Goal: Information Seeking & Learning: Learn about a topic

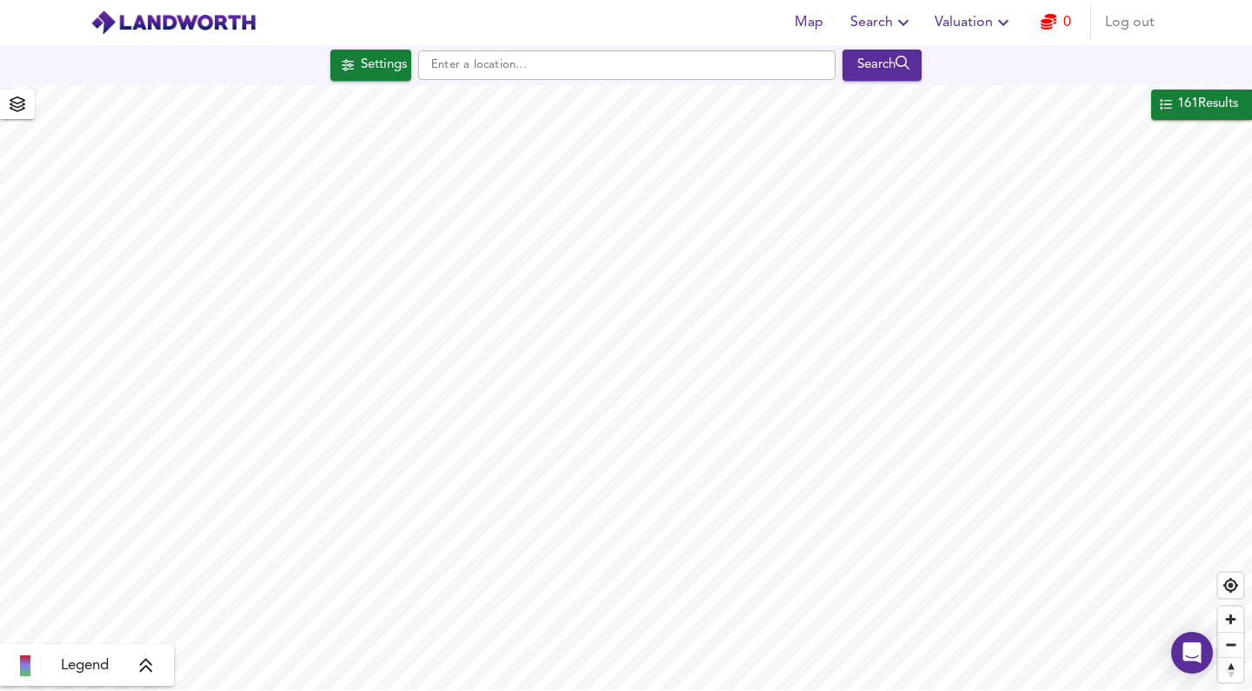
checkbox input "false"
checkbox input "true"
click at [865, 23] on span "Search" at bounding box center [881, 22] width 63 height 24
click at [862, 91] on li "Search History" at bounding box center [882, 93] width 172 height 31
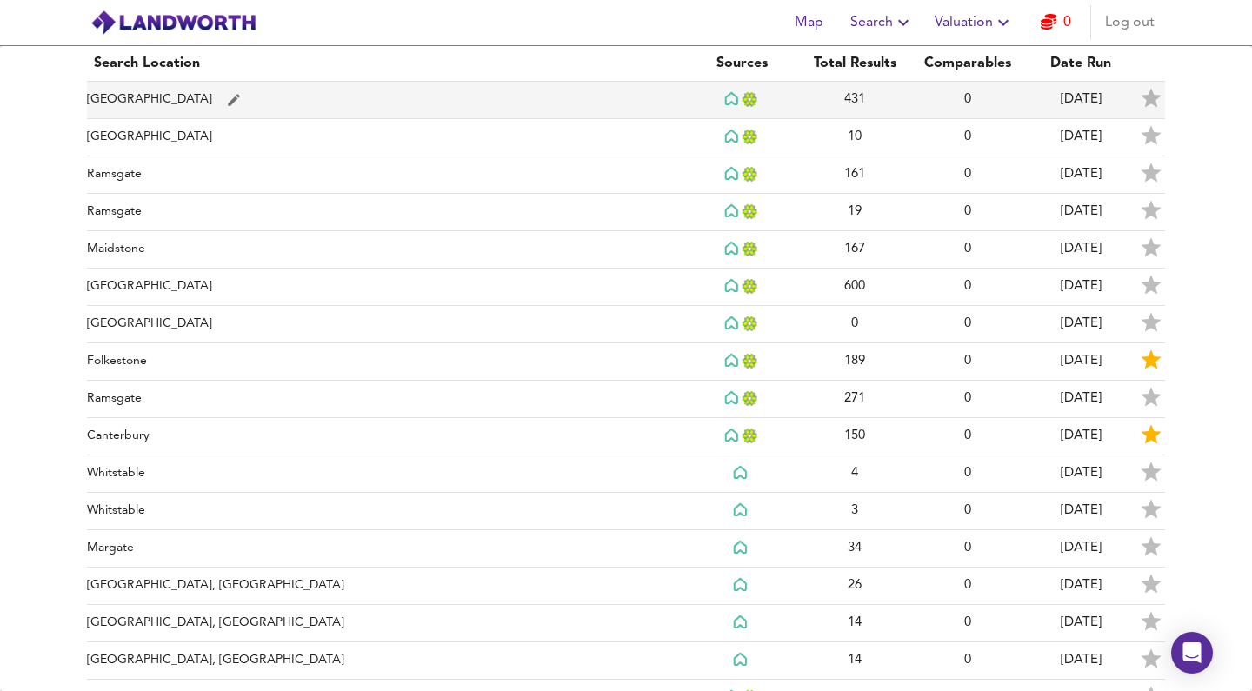
click at [235, 90] on td "[GEOGRAPHIC_DATA]" at bounding box center [386, 100] width 598 height 37
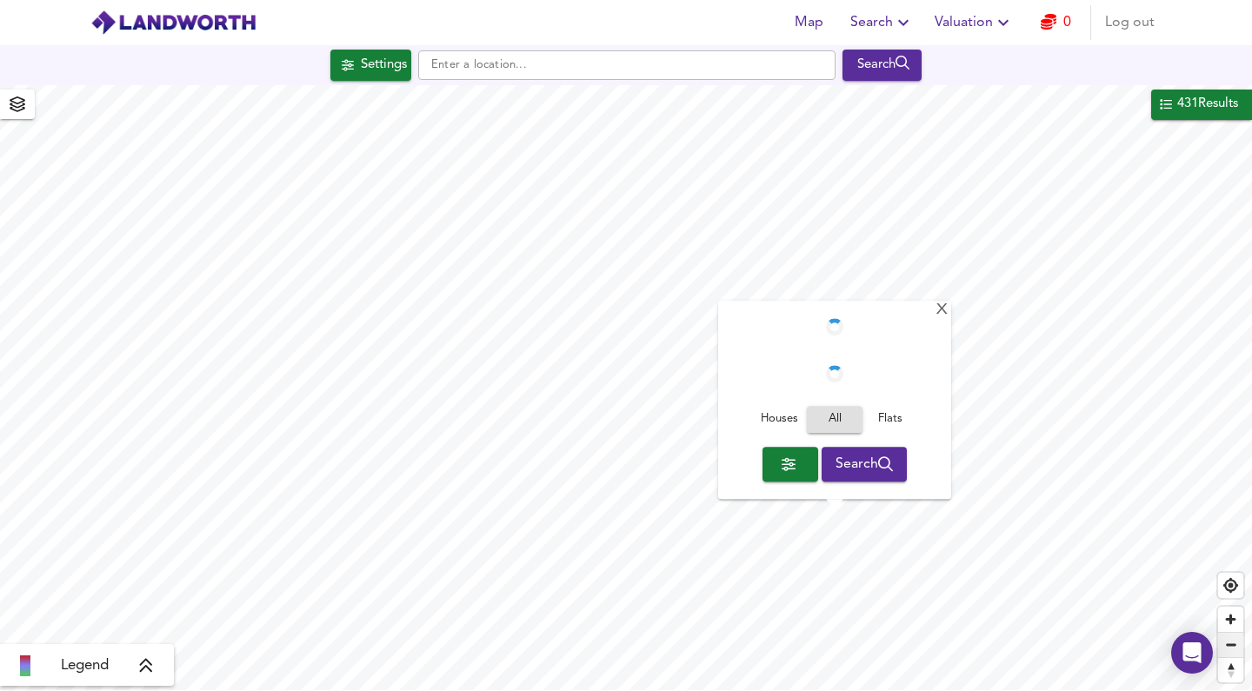
checkbox input "false"
click at [1225, 620] on span "Zoom in" at bounding box center [1230, 619] width 25 height 25
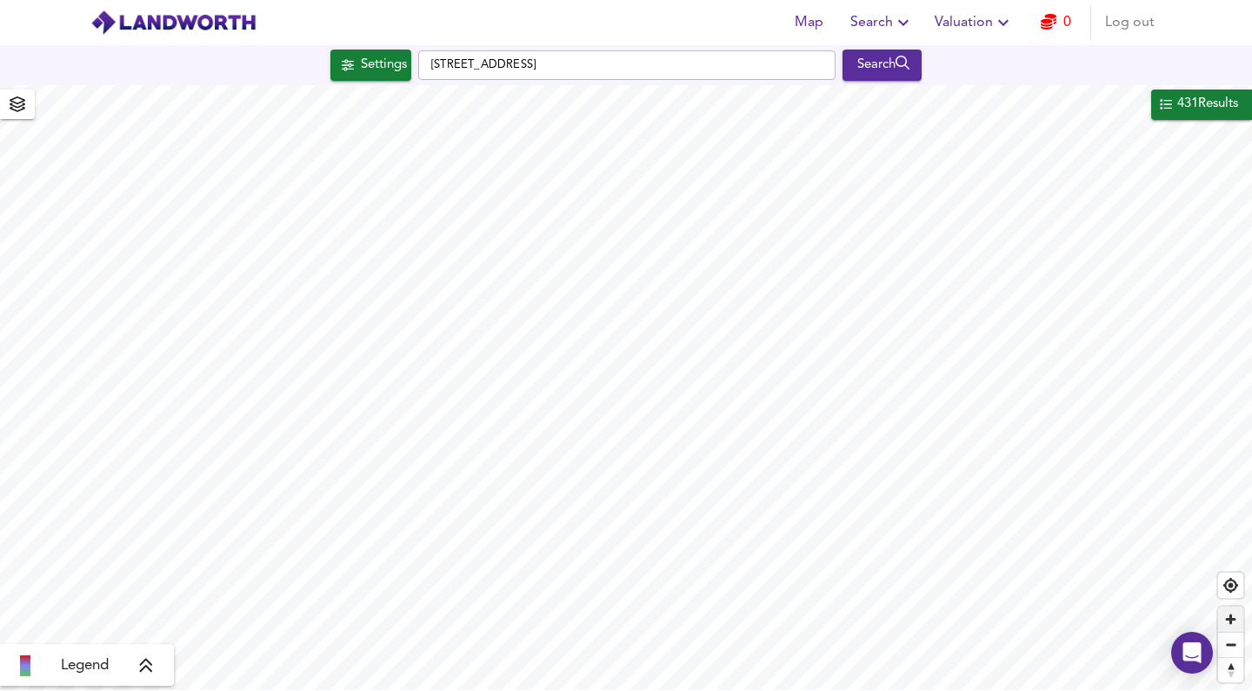
click at [1230, 617] on span "Zoom in" at bounding box center [1230, 619] width 25 height 25
click at [1229, 623] on span "Zoom in" at bounding box center [1230, 619] width 25 height 25
click at [1226, 623] on span "Zoom in" at bounding box center [1230, 619] width 25 height 25
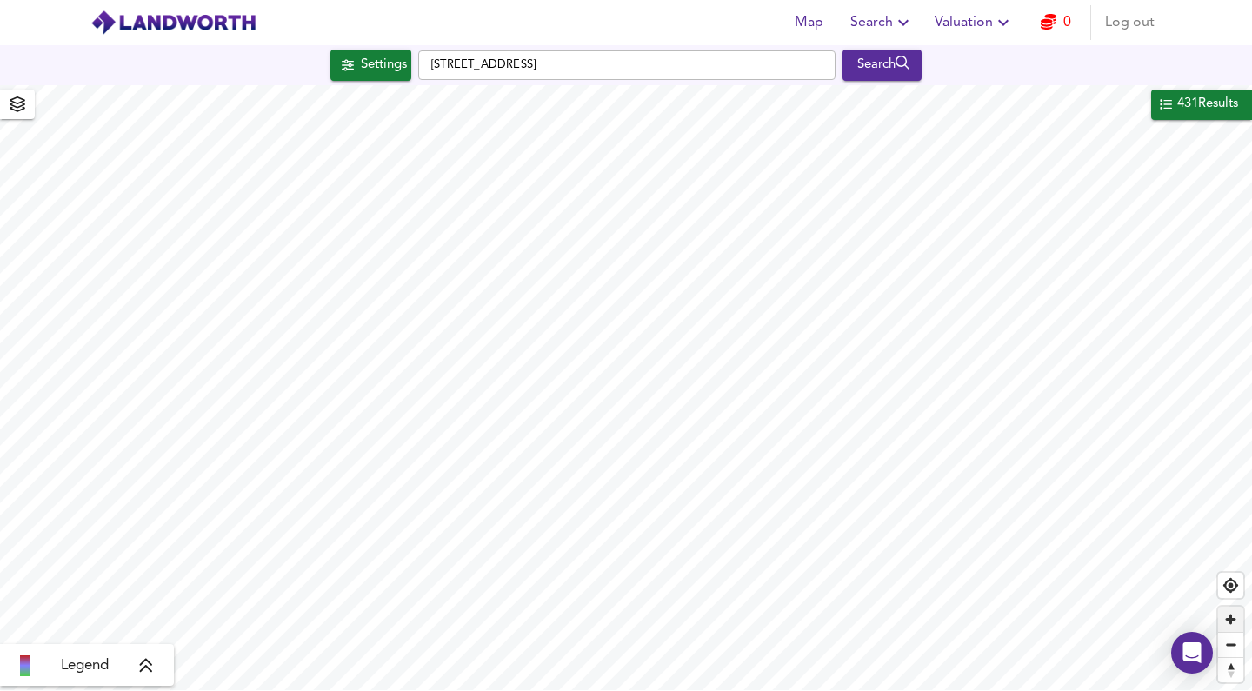
click at [1229, 625] on span "Zoom in" at bounding box center [1230, 619] width 25 height 25
click at [1230, 623] on span "Zoom in" at bounding box center [1230, 619] width 25 height 25
click at [1231, 623] on span "Zoom in" at bounding box center [1230, 619] width 25 height 25
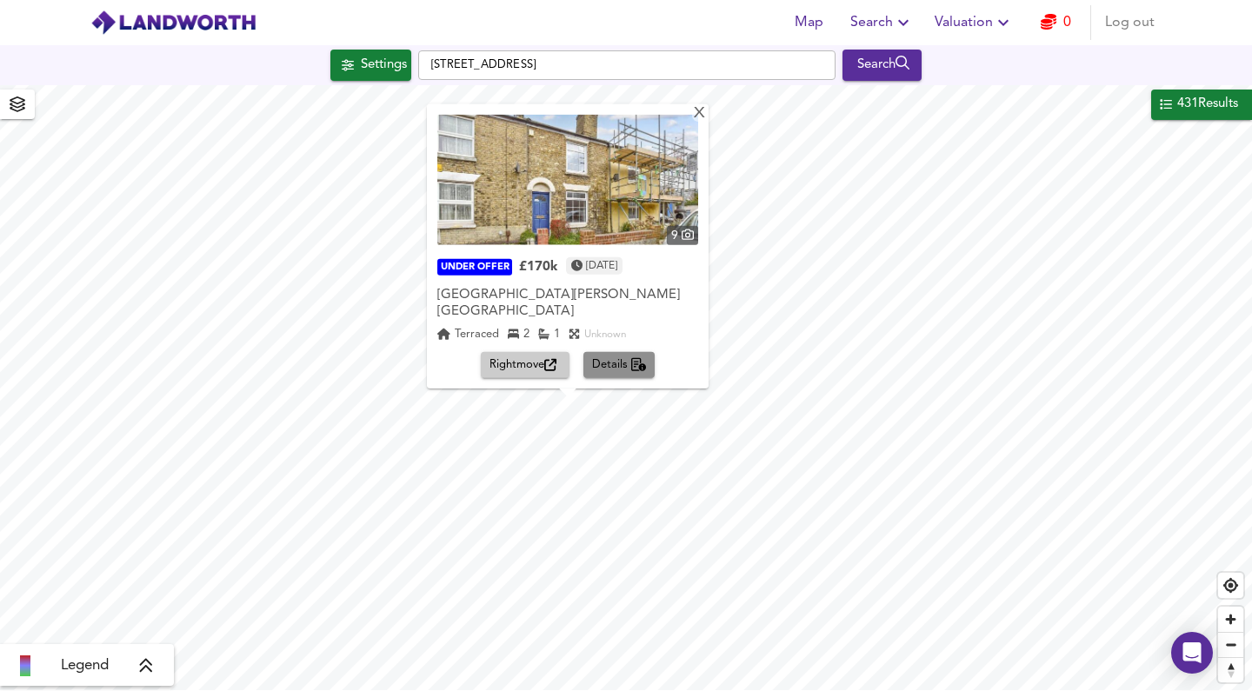
click at [619, 370] on span "Details" at bounding box center [619, 366] width 55 height 20
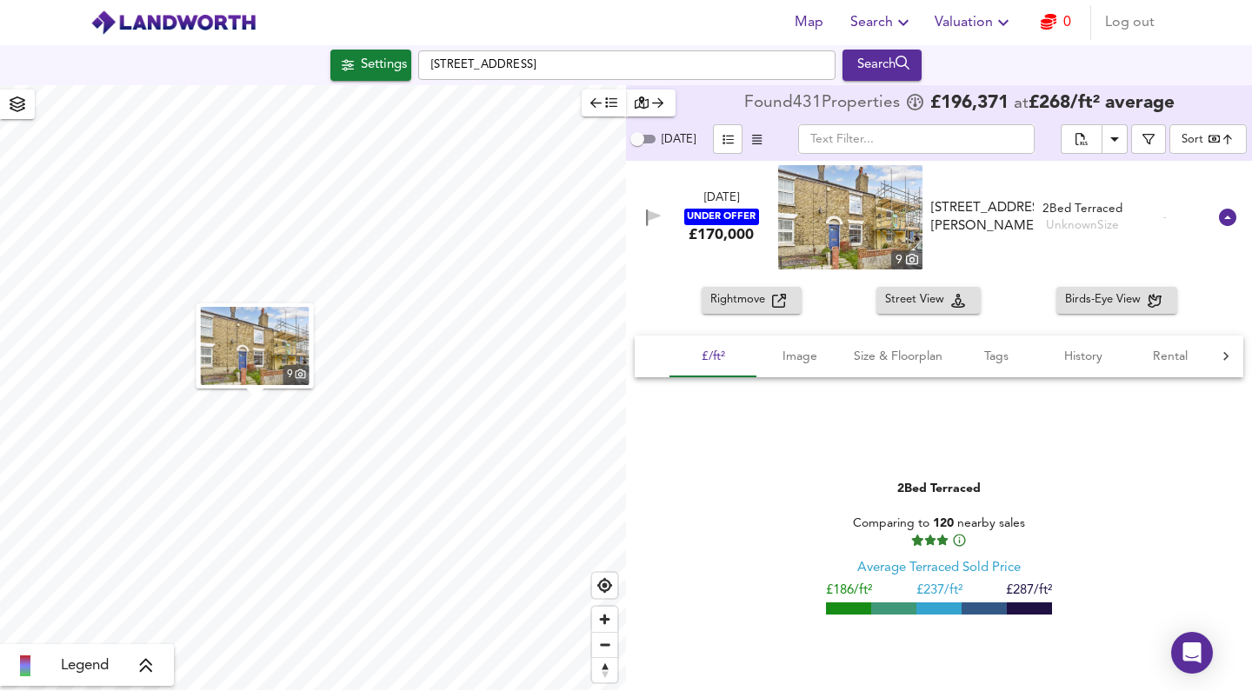
scroll to position [53620, 0]
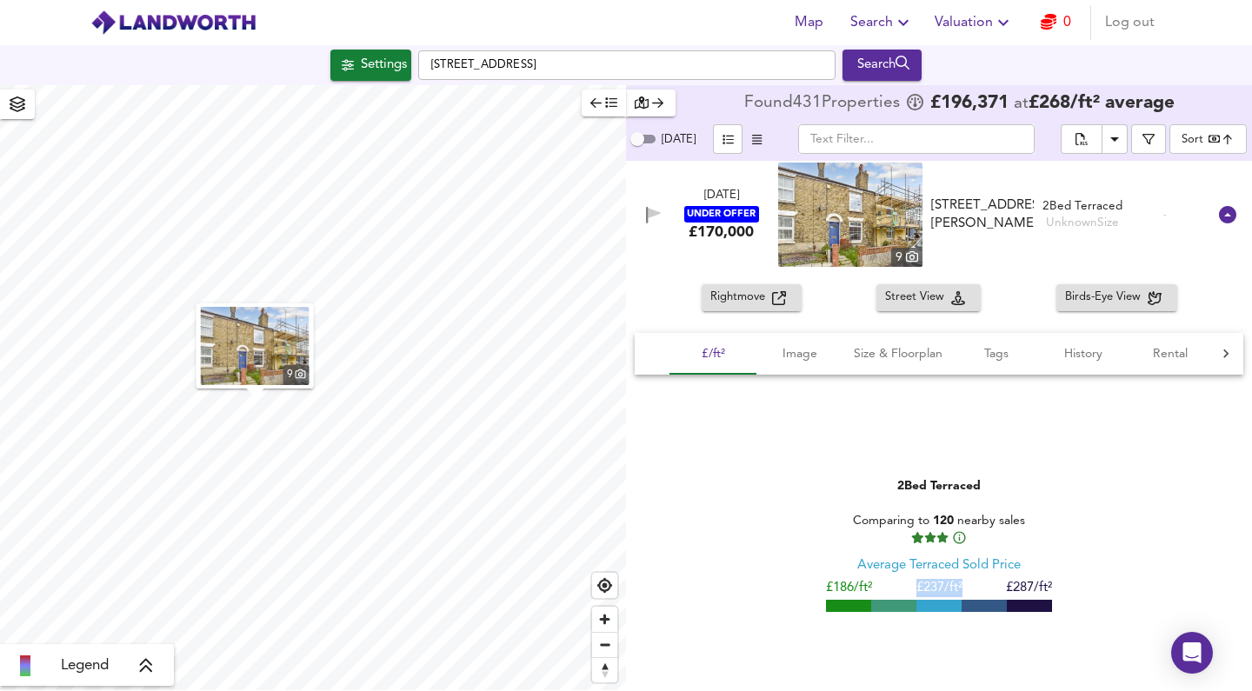
drag, startPoint x: 909, startPoint y: 588, endPoint x: 963, endPoint y: 587, distance: 53.9
click at [963, 587] on div "£186/ft² £ 237/ft² £287/ft²" at bounding box center [939, 588] width 226 height 18
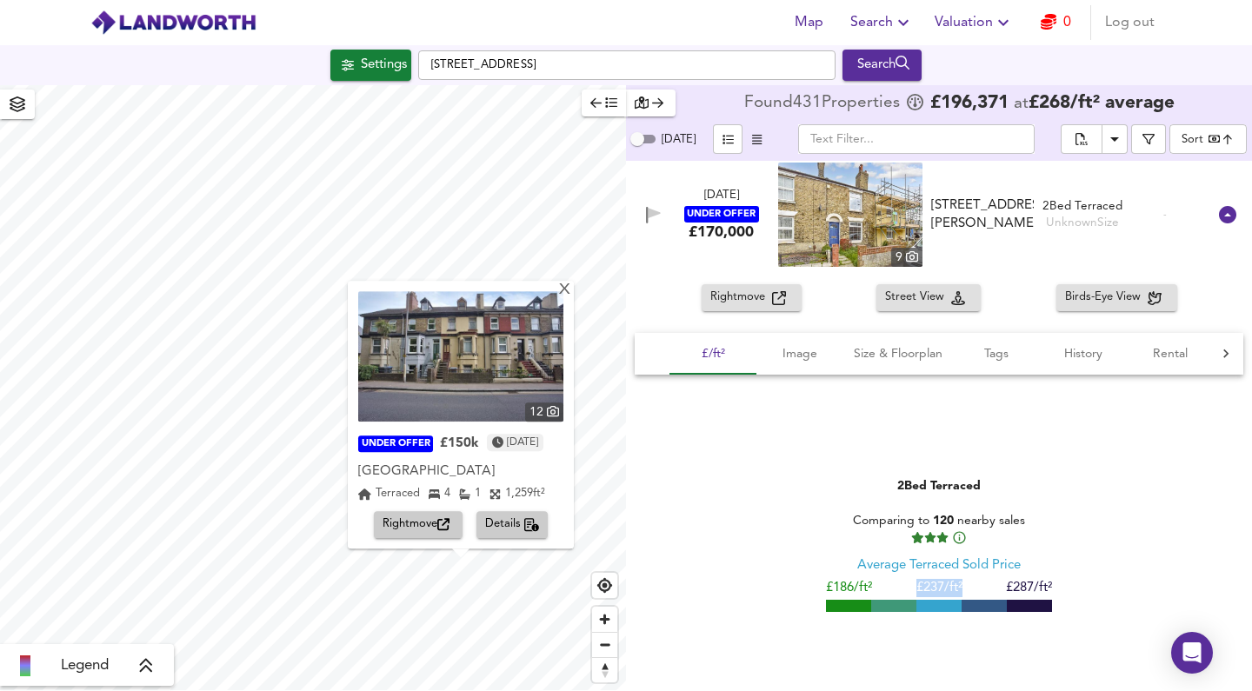
click at [509, 523] on span "Details" at bounding box center [512, 526] width 55 height 20
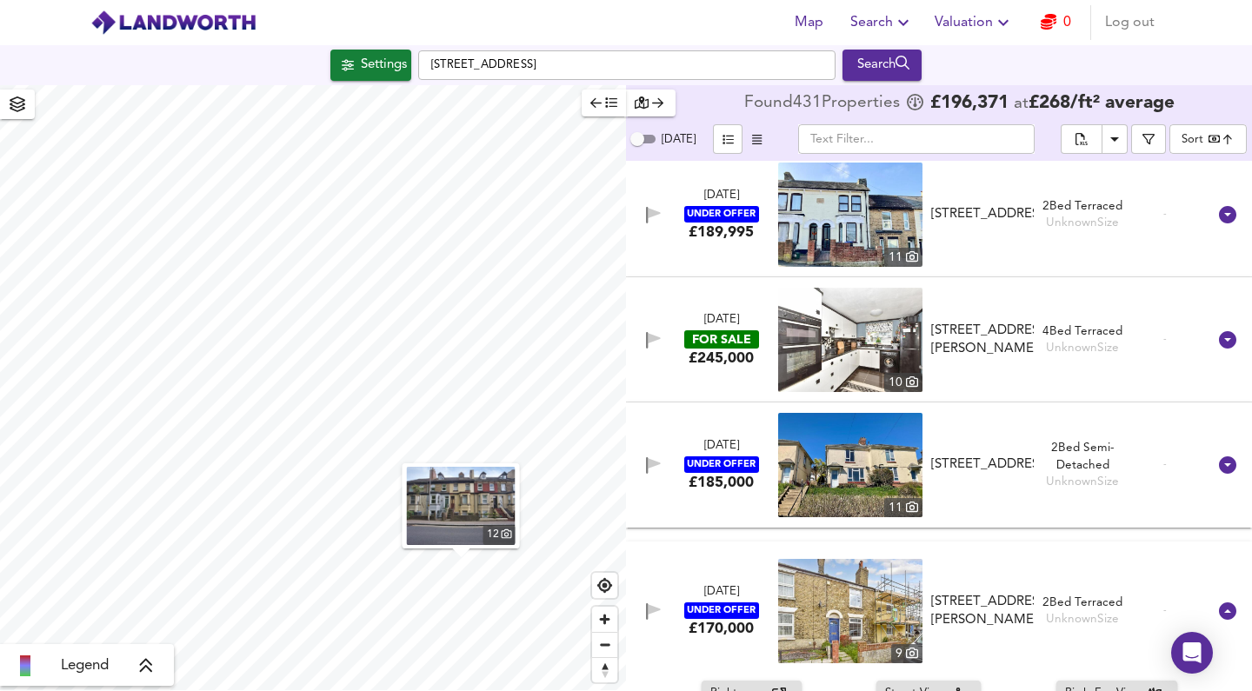
scroll to position [626, 0]
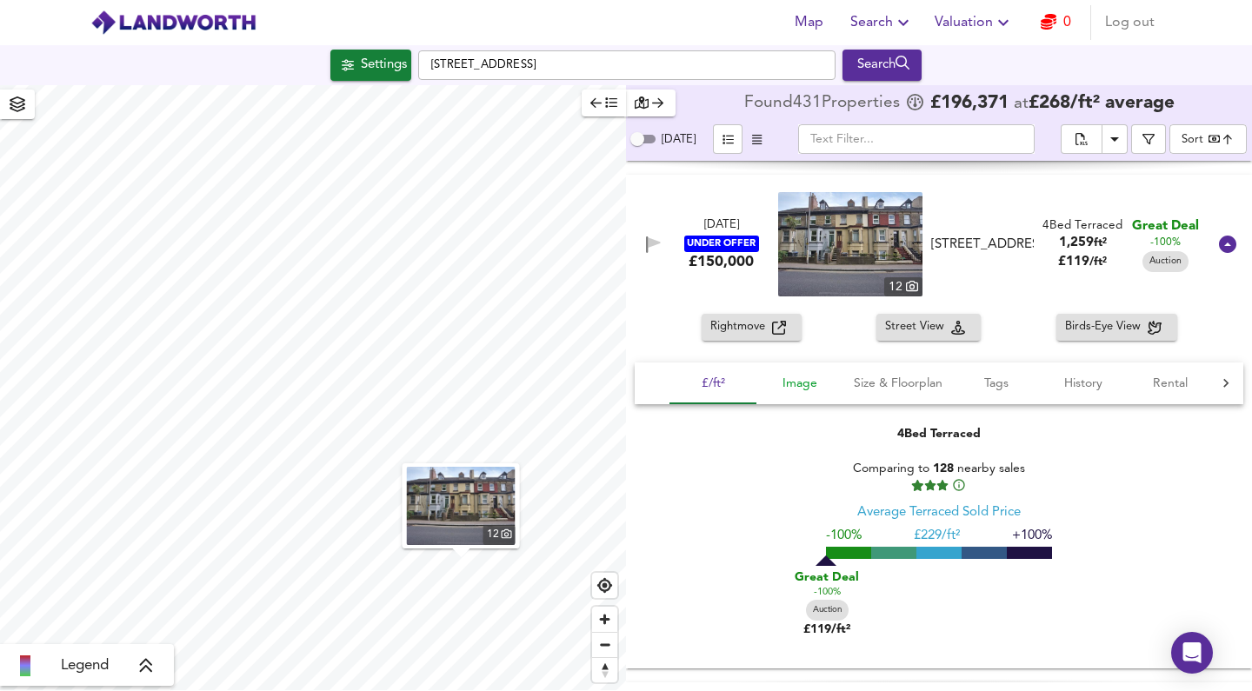
click at [795, 381] on span "Image" at bounding box center [800, 384] width 66 height 22
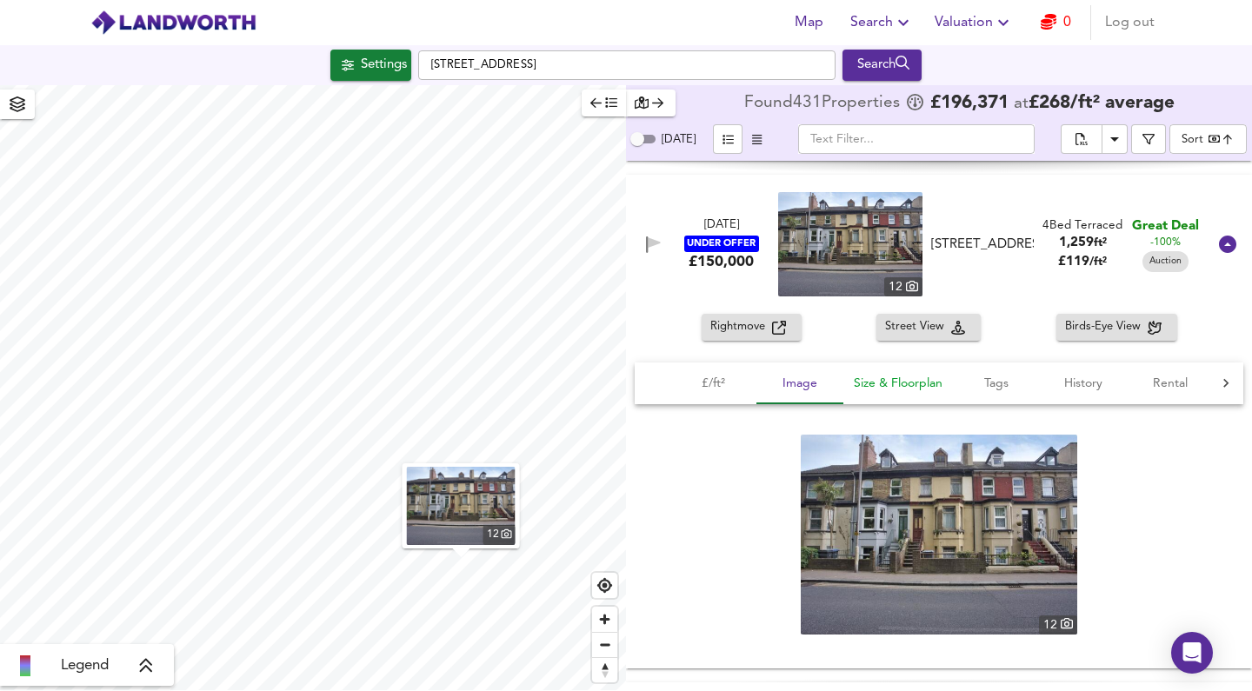
click at [883, 384] on span "Size & Floorplan" at bounding box center [898, 384] width 89 height 22
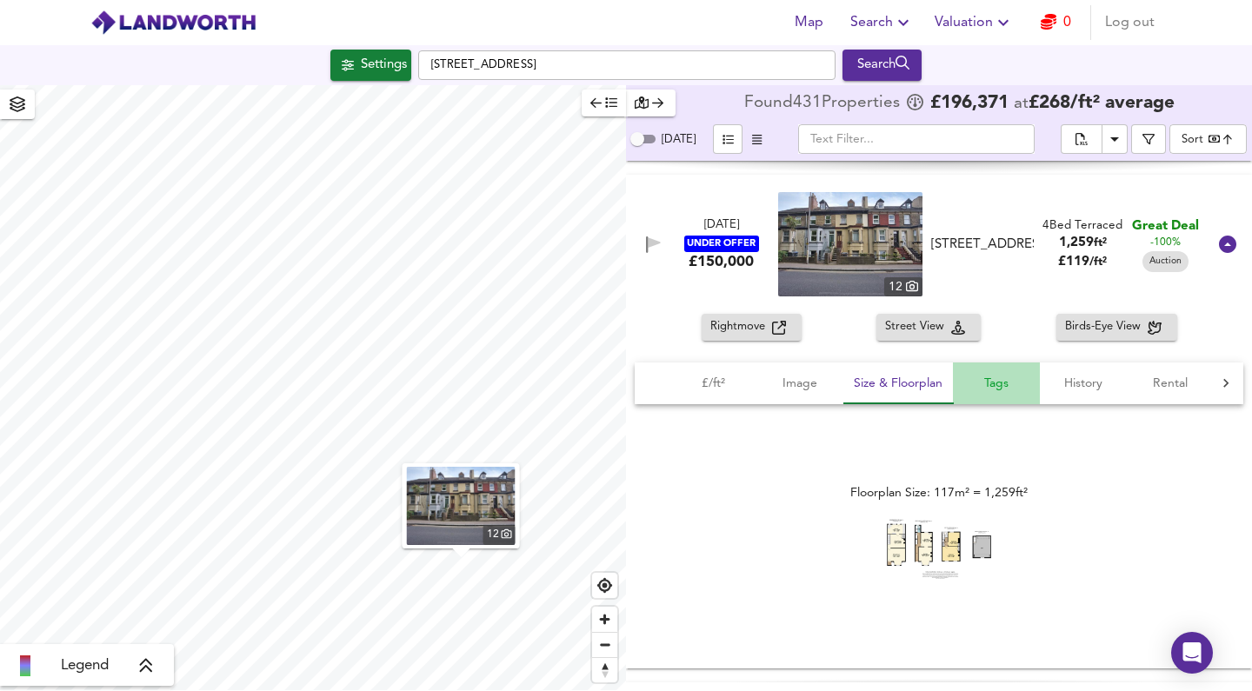
click at [981, 383] on span "Tags" at bounding box center [996, 384] width 66 height 22
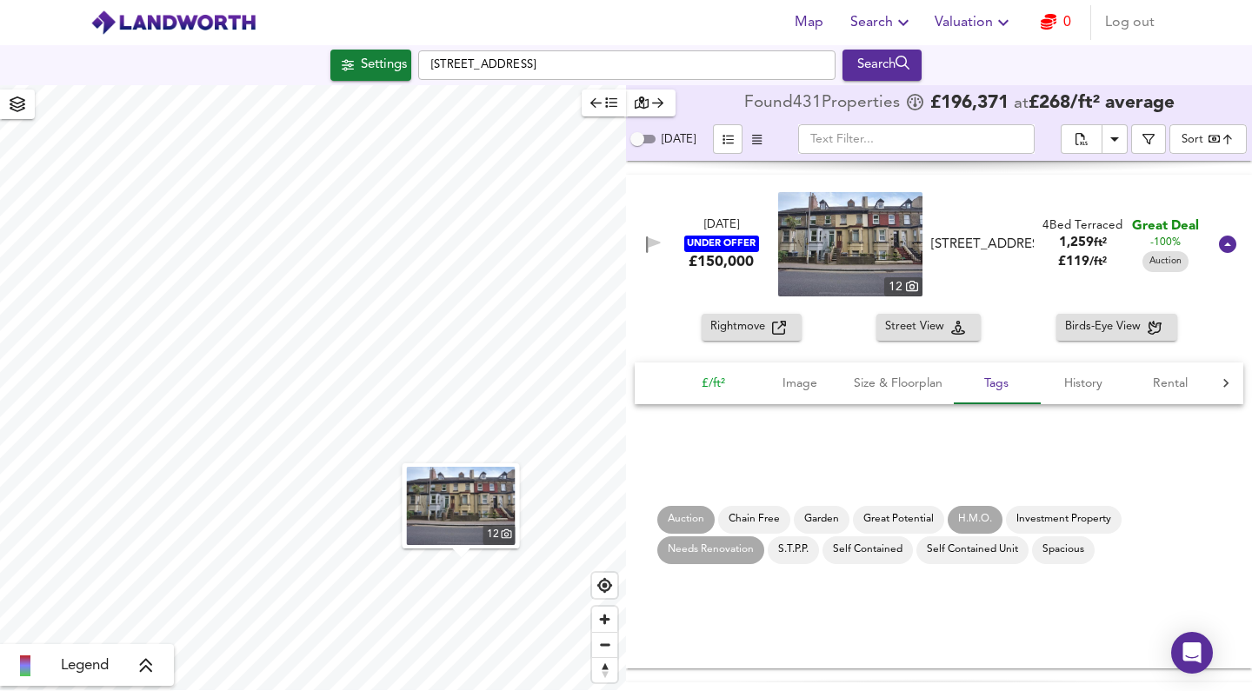
click at [694, 393] on span "£/ft²" at bounding box center [713, 384] width 66 height 22
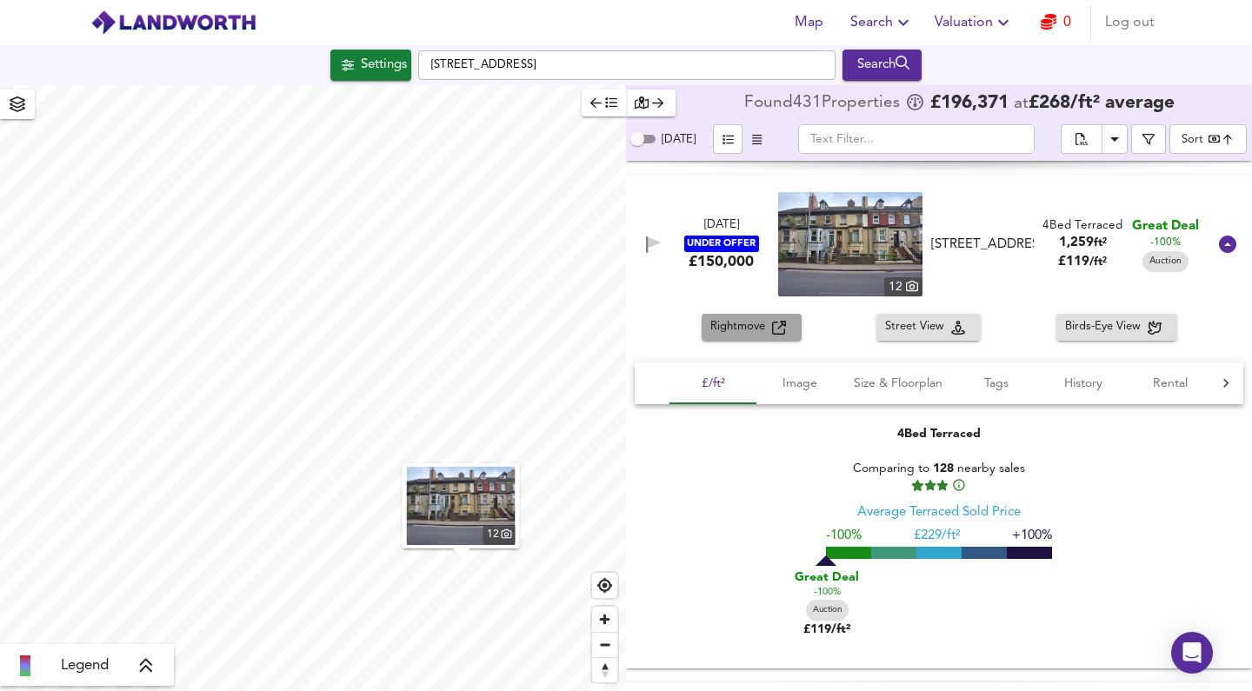
click at [766, 337] on span "Rightmove" at bounding box center [741, 327] width 62 height 20
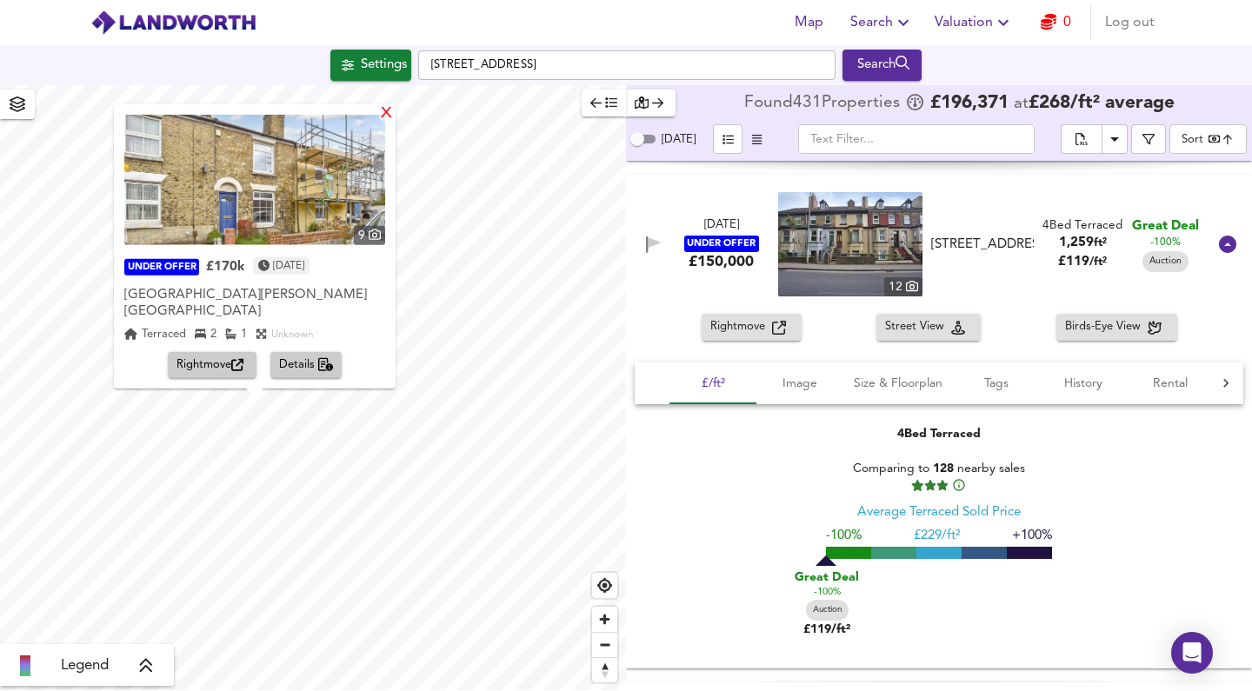
click at [394, 122] on div "X" at bounding box center [386, 113] width 15 height 17
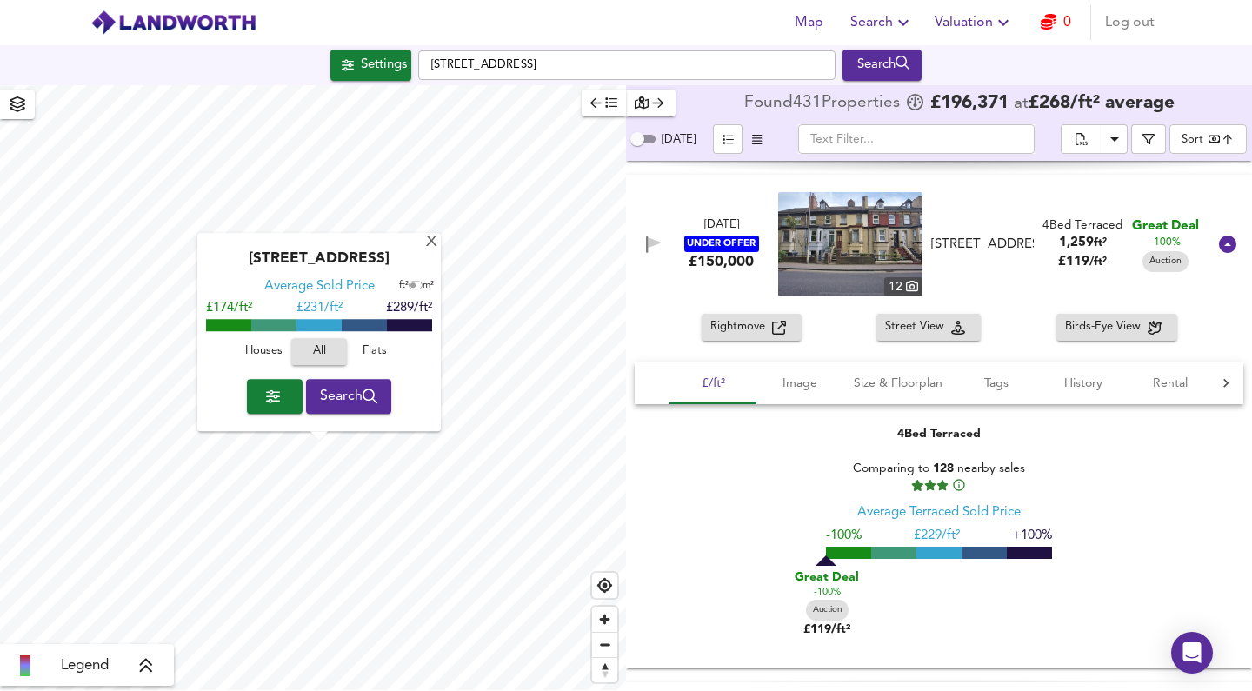
click at [411, 290] on input "checkbox" at bounding box center [413, 286] width 26 height 9
click at [412, 290] on input "checkbox" at bounding box center [418, 286] width 26 height 9
checkbox input "false"
drag, startPoint x: 350, startPoint y: 311, endPoint x: 281, endPoint y: 310, distance: 68.7
click at [281, 310] on div "£174/ft² £ 231/ft² £289/ft²" at bounding box center [319, 309] width 226 height 17
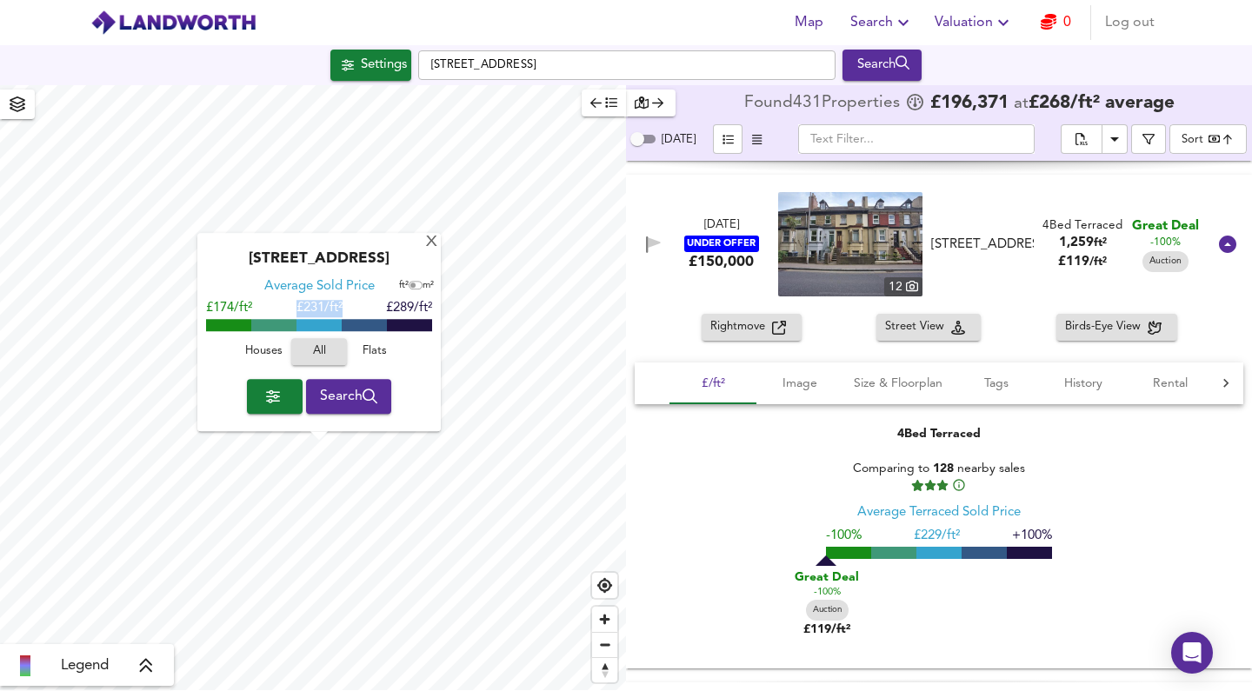
copy span "£ 231/ft²"
drag, startPoint x: 344, startPoint y: 311, endPoint x: 297, endPoint y: 312, distance: 47.0
click at [297, 312] on div "£174/ft² £ 231/ft² £289/ft²" at bounding box center [319, 309] width 226 height 17
copy span "£ 231/ft²"
drag, startPoint x: 395, startPoint y: 256, endPoint x: 337, endPoint y: 256, distance: 58.3
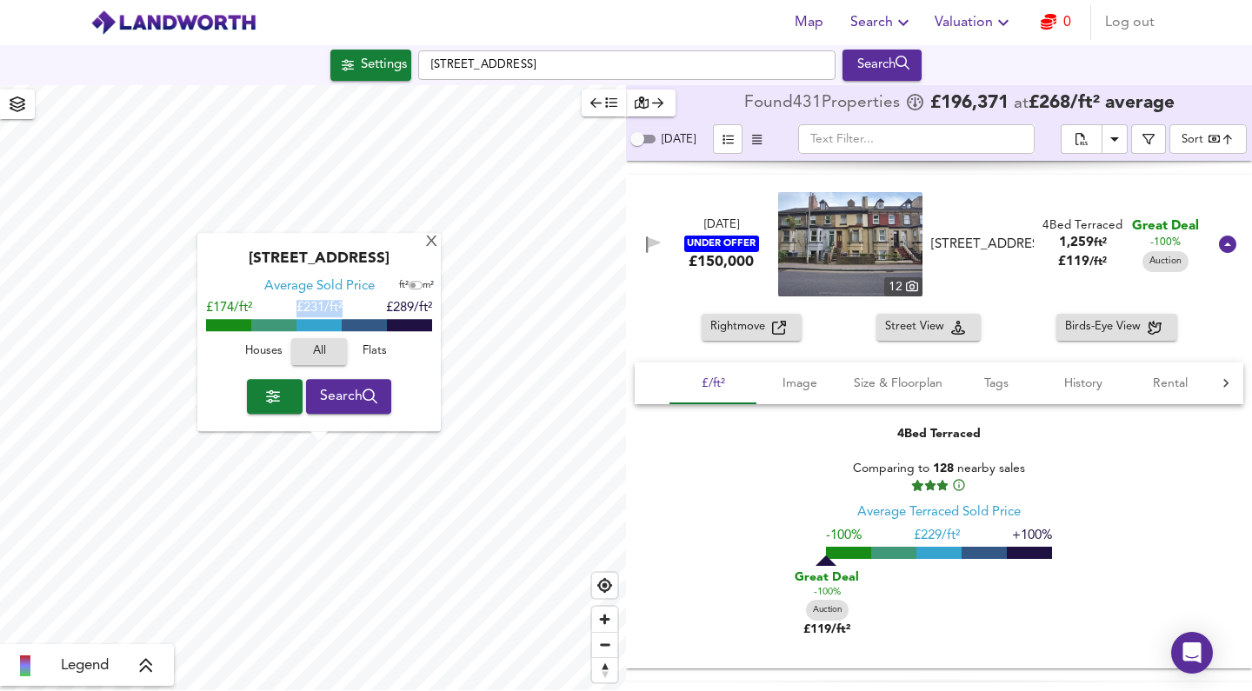
click at [337, 256] on div "[STREET_ADDRESS]" at bounding box center [319, 265] width 226 height 28
copy div "CT17 0TF"
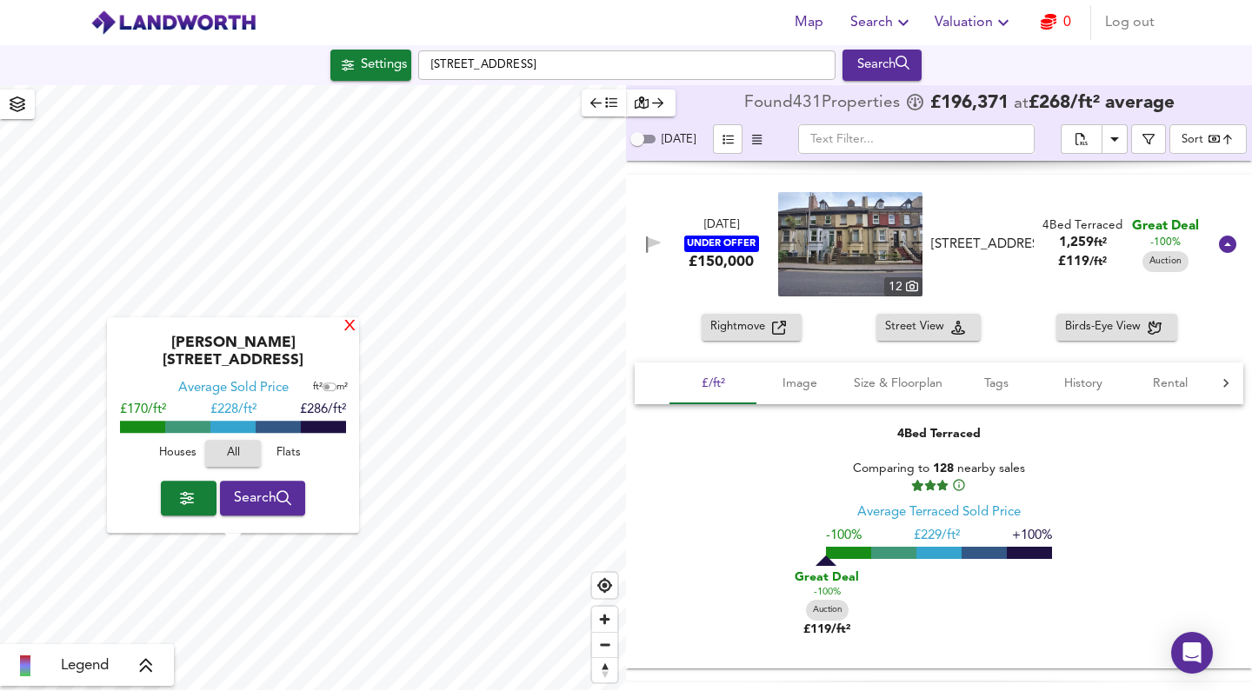
click at [347, 336] on div "X" at bounding box center [350, 327] width 15 height 17
